Goal: Task Accomplishment & Management: Manage account settings

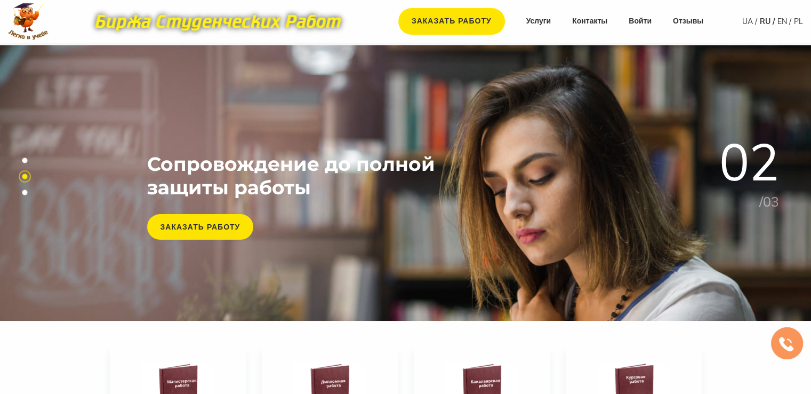
click at [652, 22] on nav "Заказать работу Услуги Контакты Войти Отзывы" at bounding box center [551, 21] width 326 height 27
click at [644, 22] on link "Войти" at bounding box center [640, 21] width 23 height 11
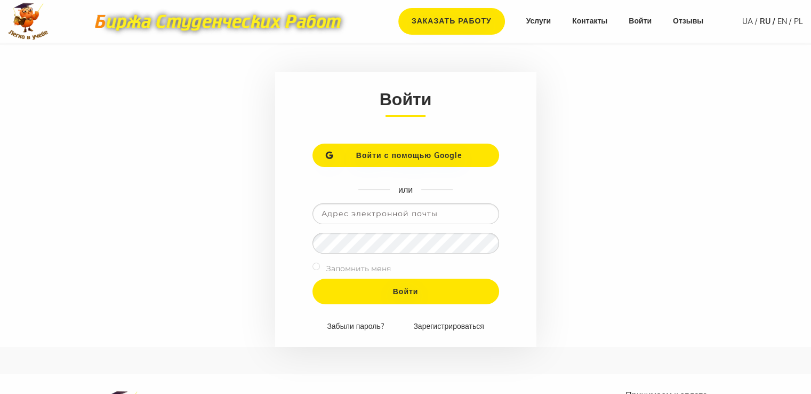
click at [386, 218] on input "email" at bounding box center [406, 213] width 187 height 21
type input "[EMAIL_ADDRESS][DOMAIN_NAME]"
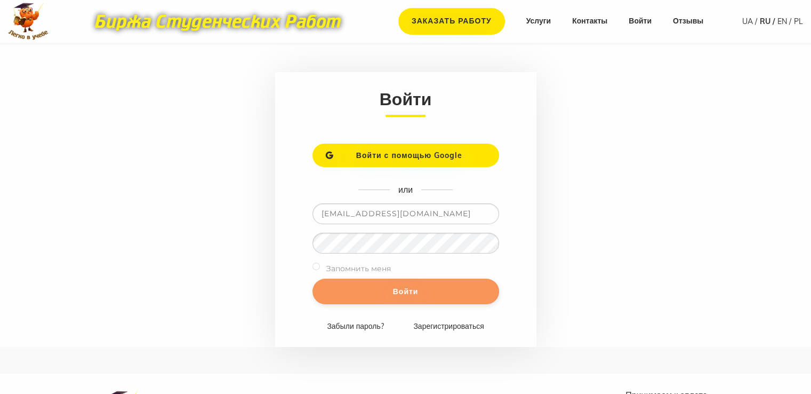
click at [393, 288] on input "Войти" at bounding box center [406, 291] width 187 height 26
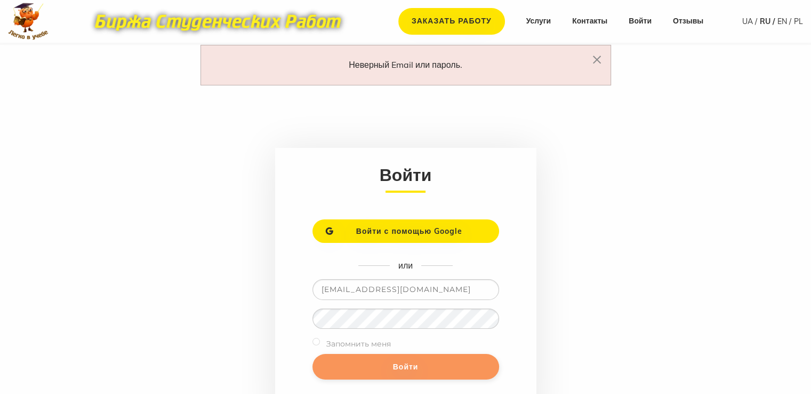
click at [386, 372] on input "Войти" at bounding box center [406, 367] width 187 height 26
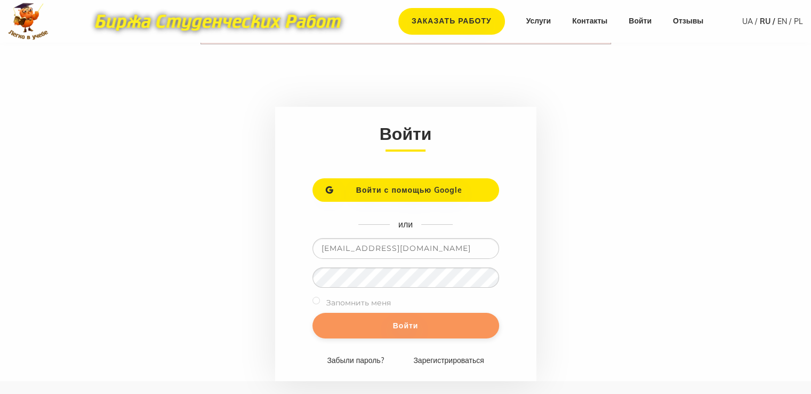
scroll to position [107, 0]
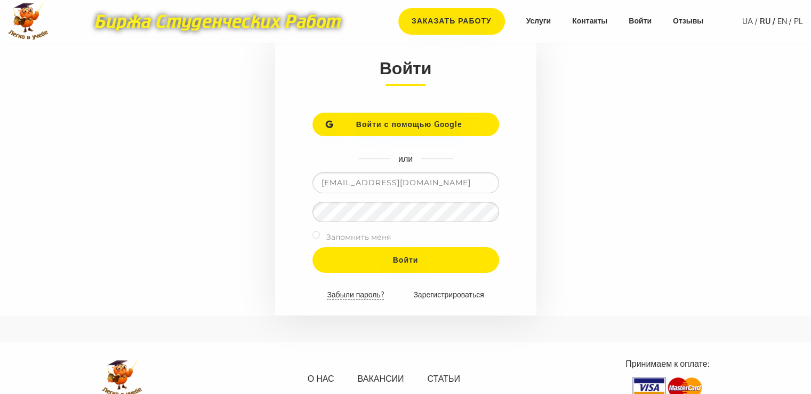
click at [357, 292] on link "Забыли пароль?" at bounding box center [355, 295] width 57 height 10
